Goal: Task Accomplishment & Management: Use online tool/utility

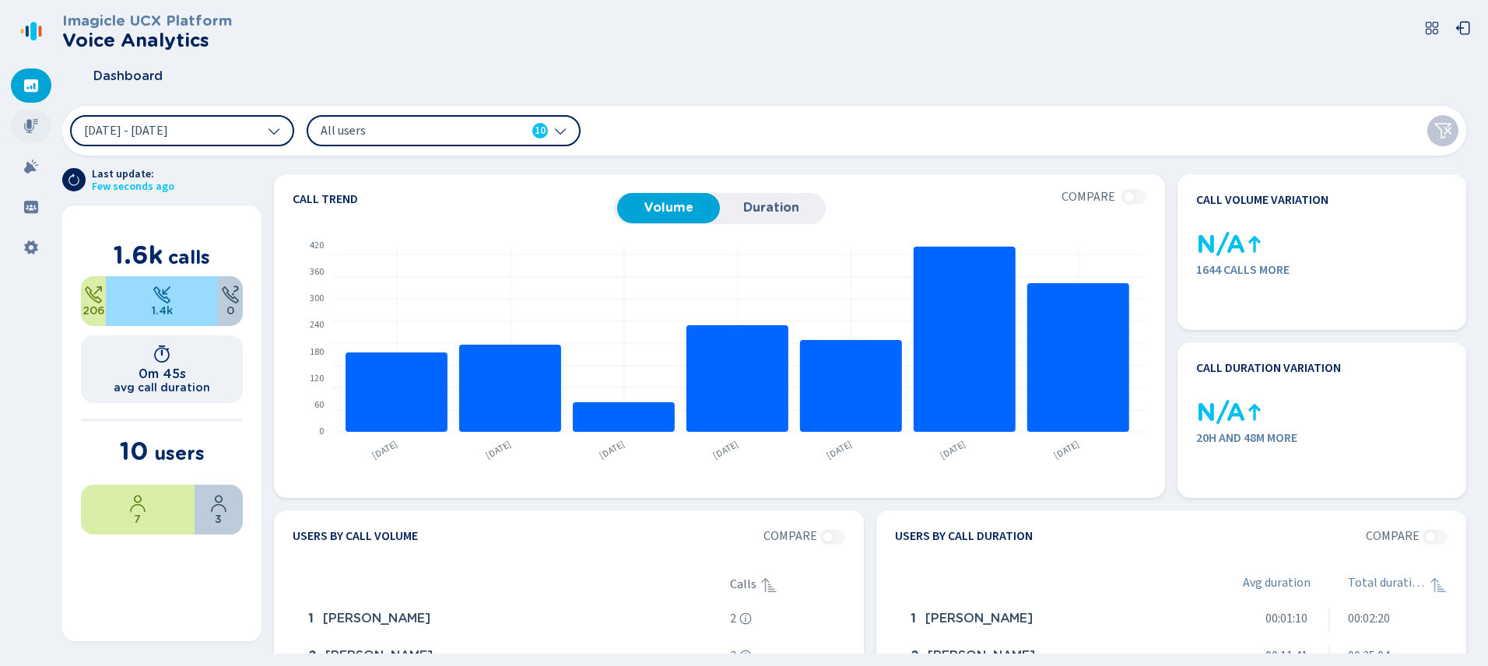
click at [32, 133] on icon at bounding box center [31, 126] width 16 height 16
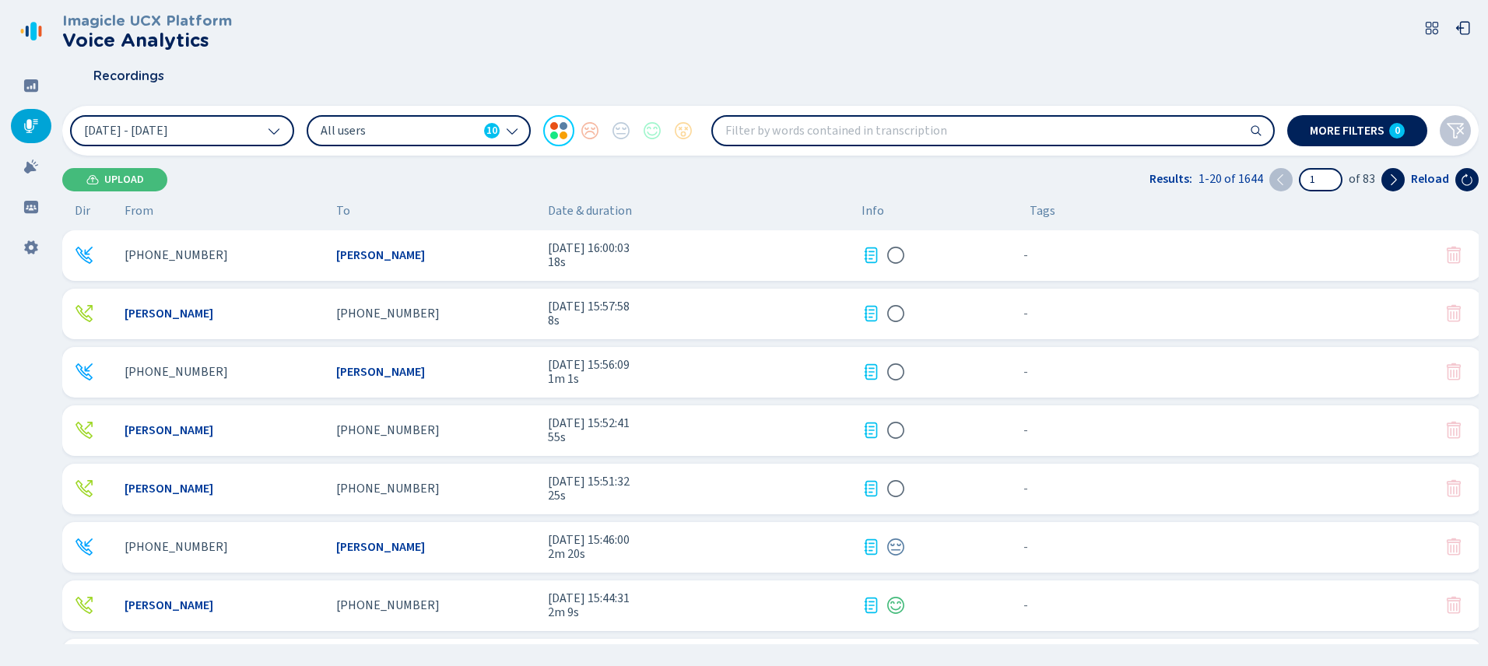
click at [487, 133] on span "10" at bounding box center [491, 131] width 11 height 16
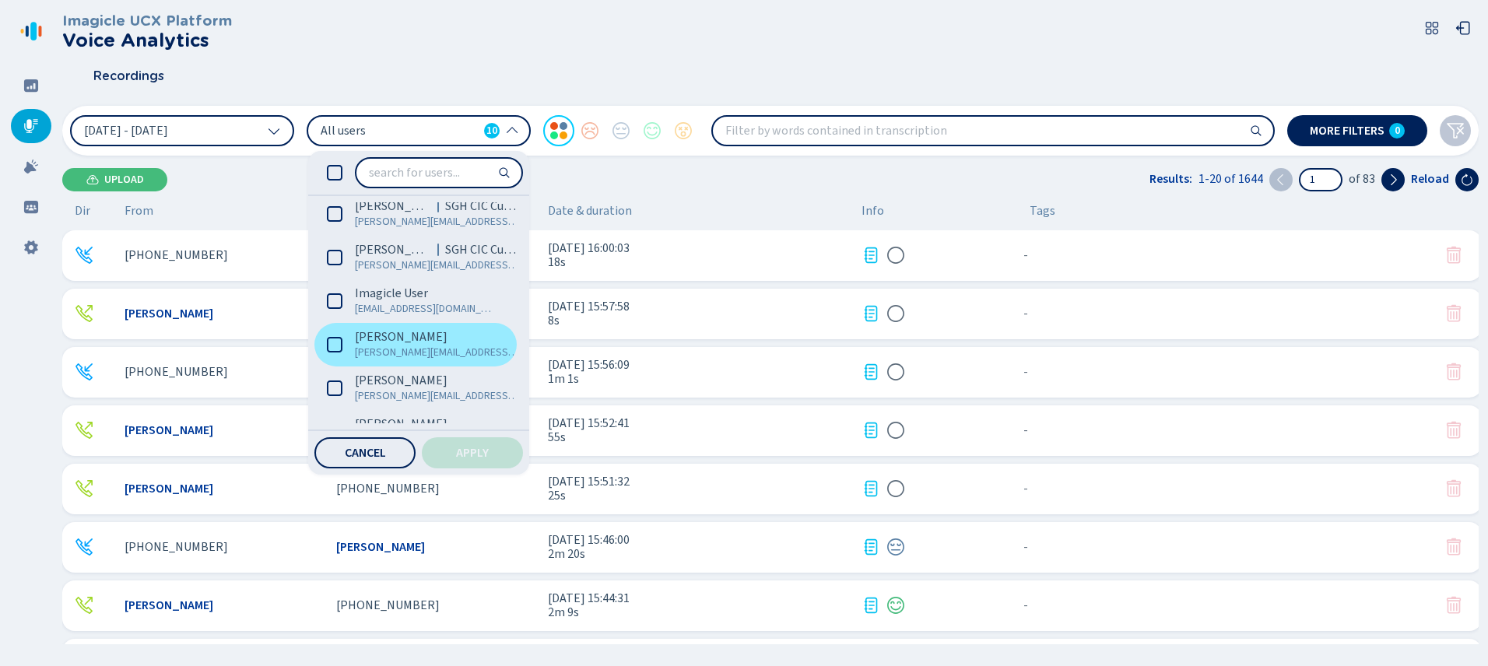
scroll to position [142, 0]
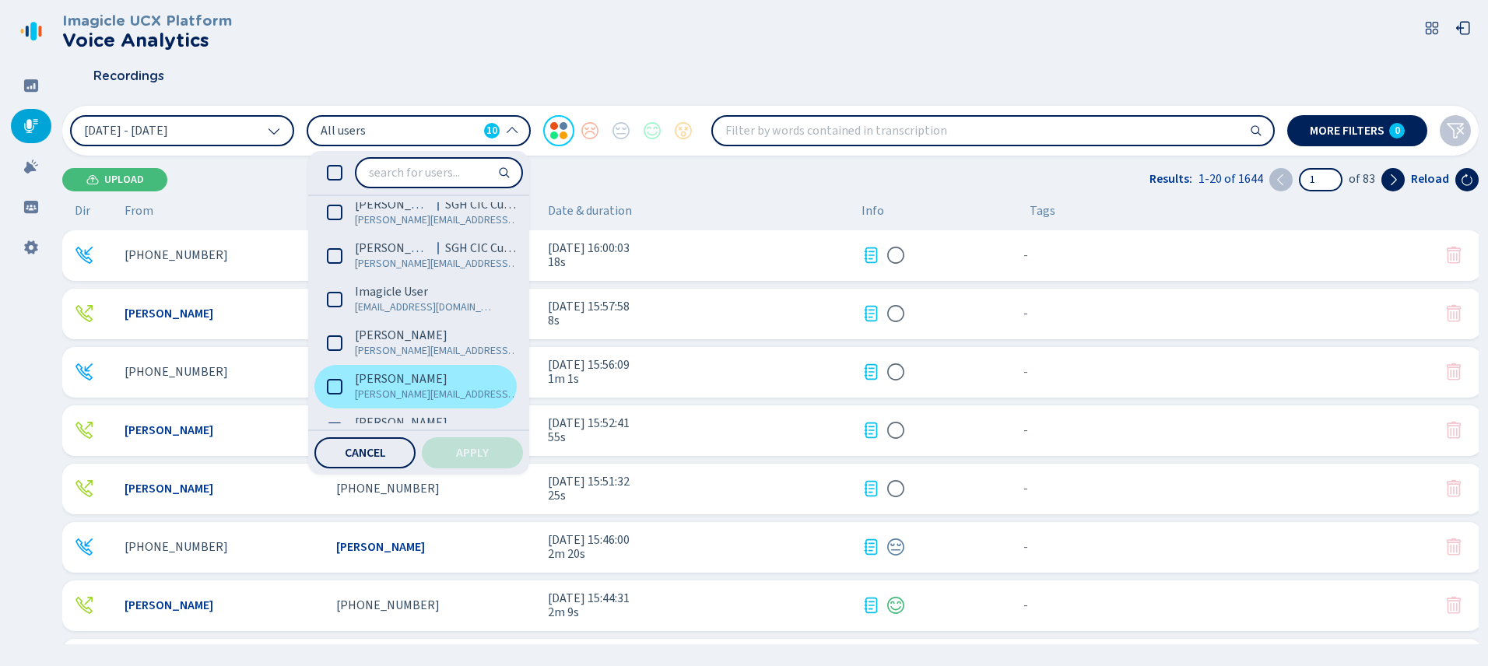
click at [339, 388] on icon at bounding box center [335, 387] width 16 height 16
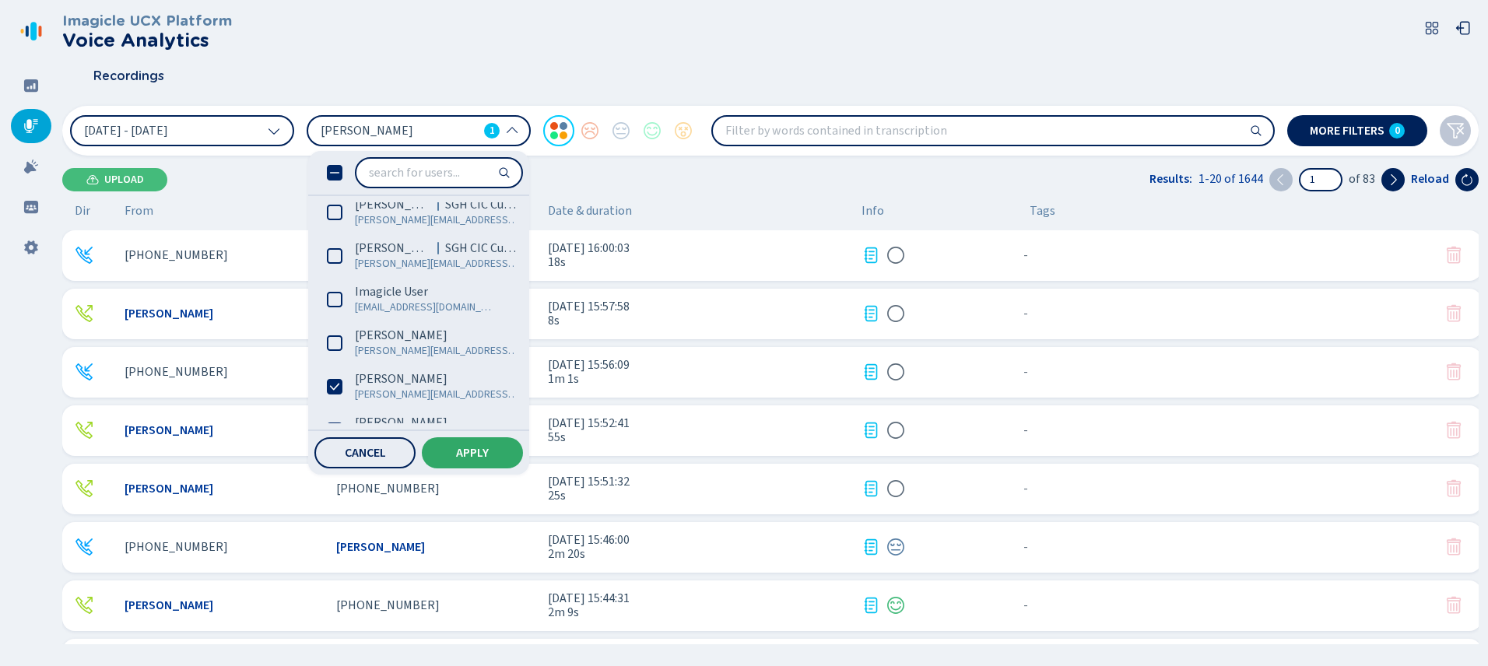
click at [449, 465] on button "Apply" at bounding box center [472, 452] width 101 height 31
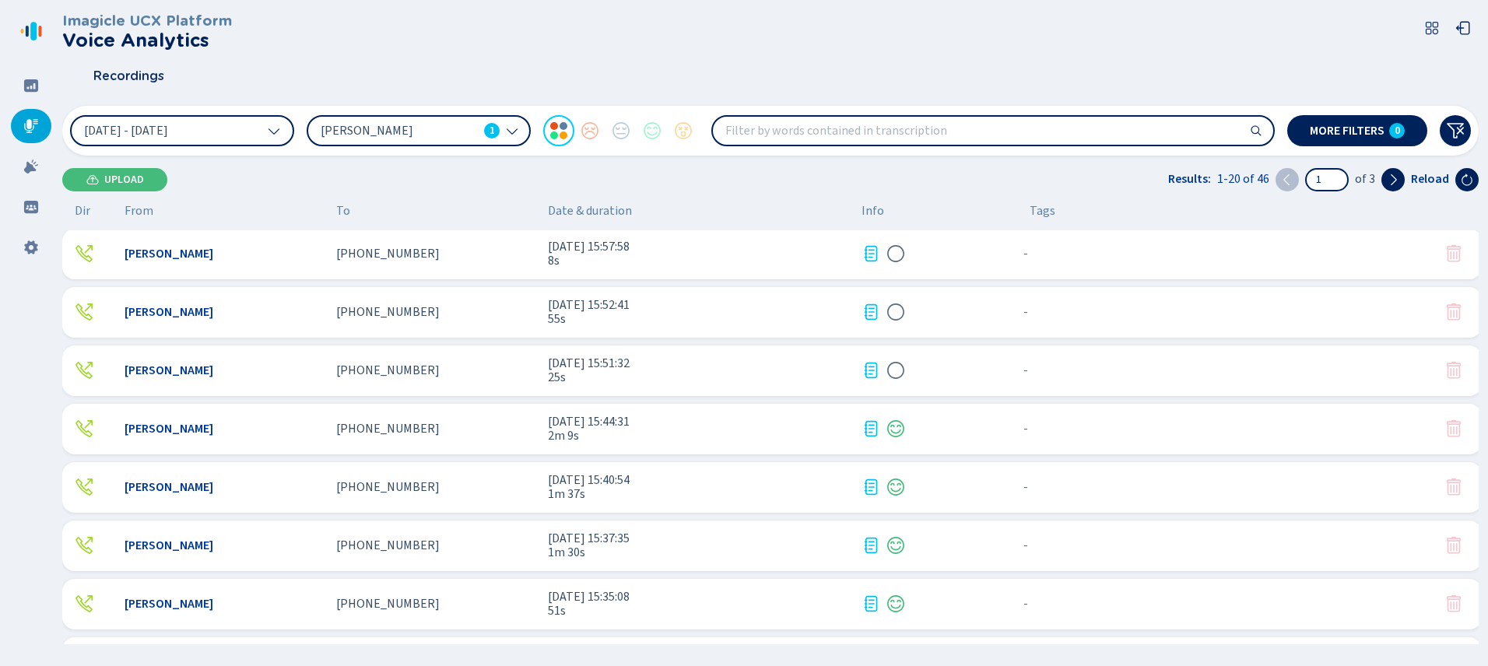
scroll to position [0, 0]
click at [521, 252] on div "[PHONE_NUMBER]" at bounding box center [435, 255] width 199 height 14
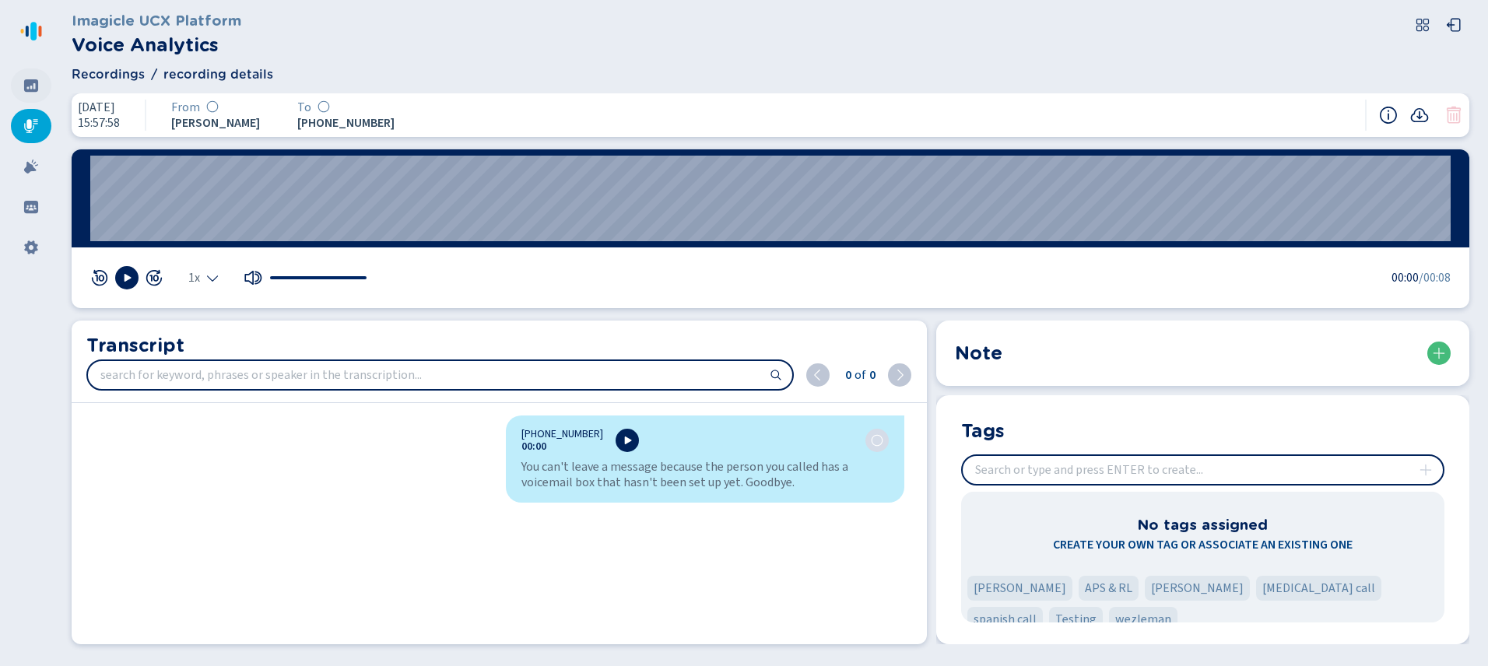
click at [30, 85] on icon at bounding box center [31, 85] width 14 height 12
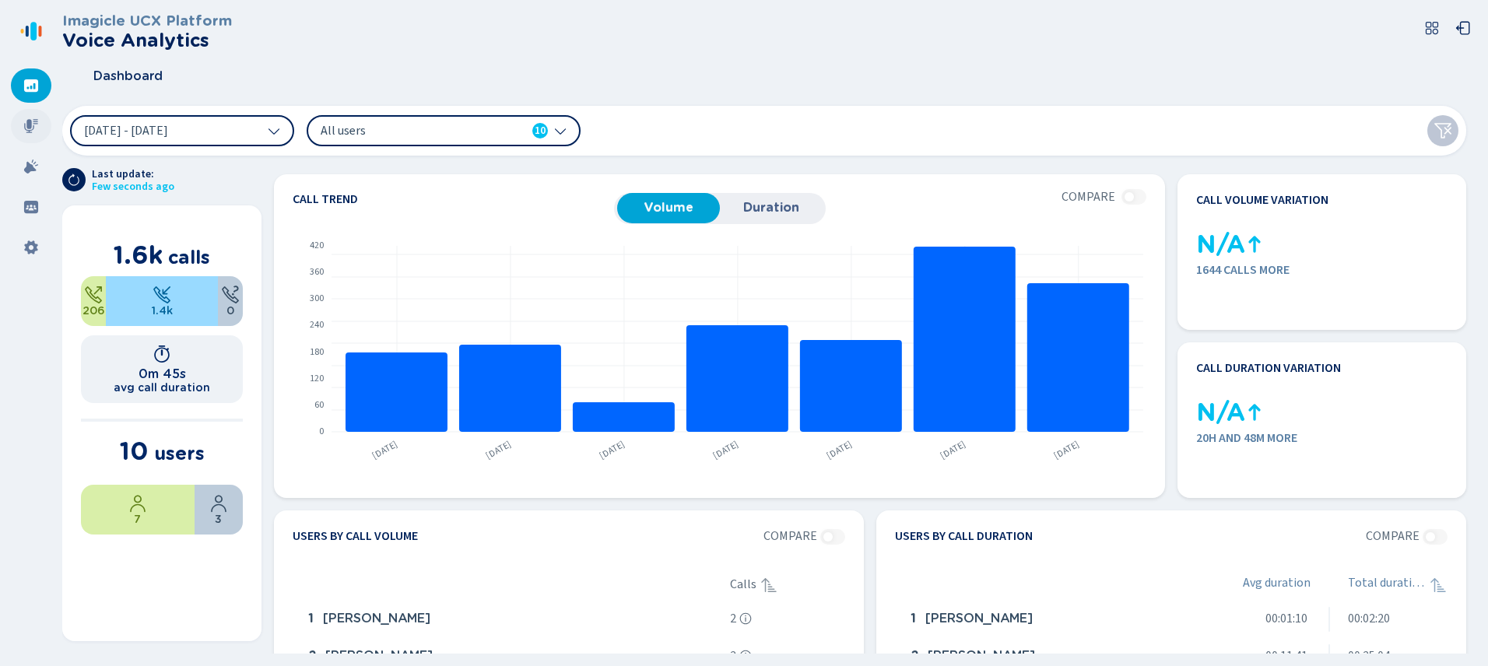
click at [27, 133] on icon at bounding box center [31, 126] width 16 height 16
